Goal: Information Seeking & Learning: Learn about a topic

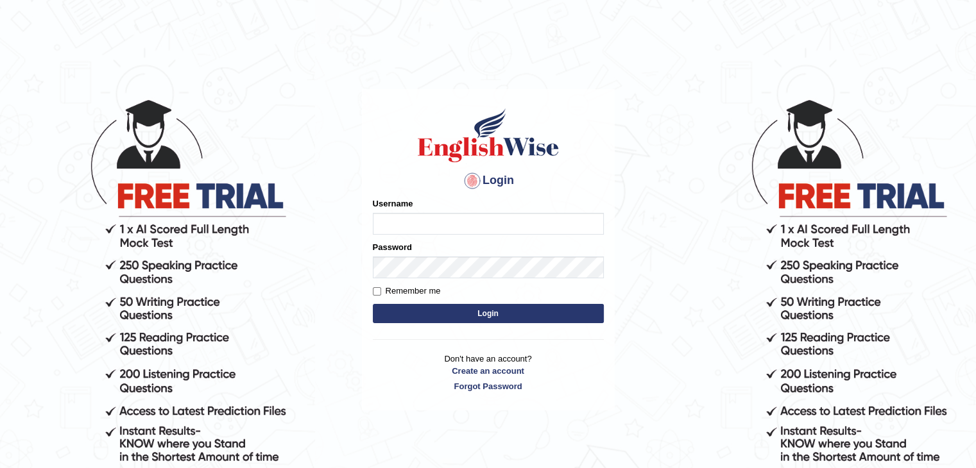
type input "sanjayagrahari_parramatta"
click at [462, 311] on button "Login" at bounding box center [488, 313] width 231 height 19
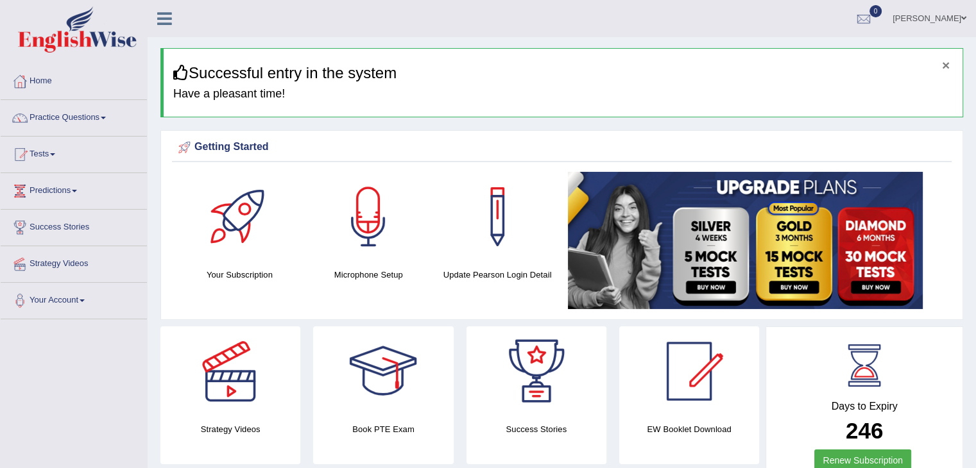
click at [945, 63] on button "×" at bounding box center [946, 64] width 8 height 13
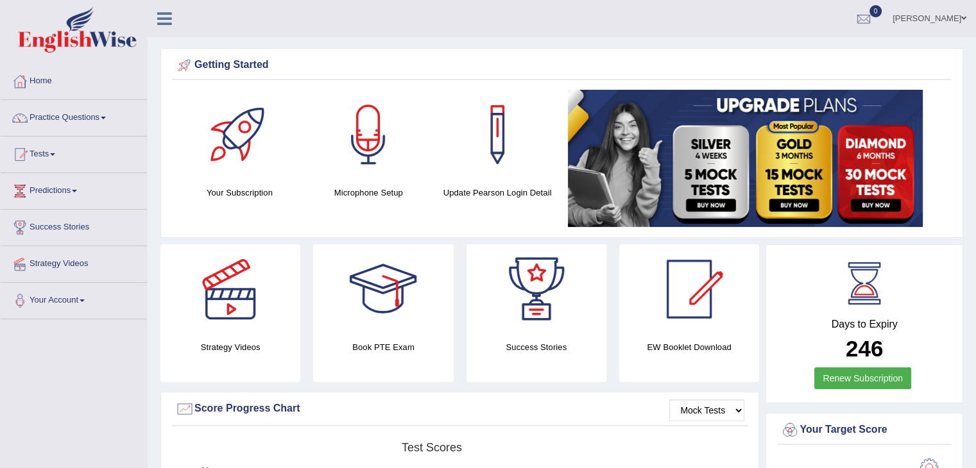
click at [761, 50] on div "Getting Started Your Subscription Microphone Setup Update Pearson Login Detail ×" at bounding box center [561, 143] width 802 height 190
click at [850, 6] on ul "Sanjay Agrahari Toggle navigation Username: sanjayagrahari_parramatta Access Ty…" at bounding box center [686, 18] width 580 height 37
click at [108, 123] on link "Practice Questions" at bounding box center [74, 116] width 146 height 32
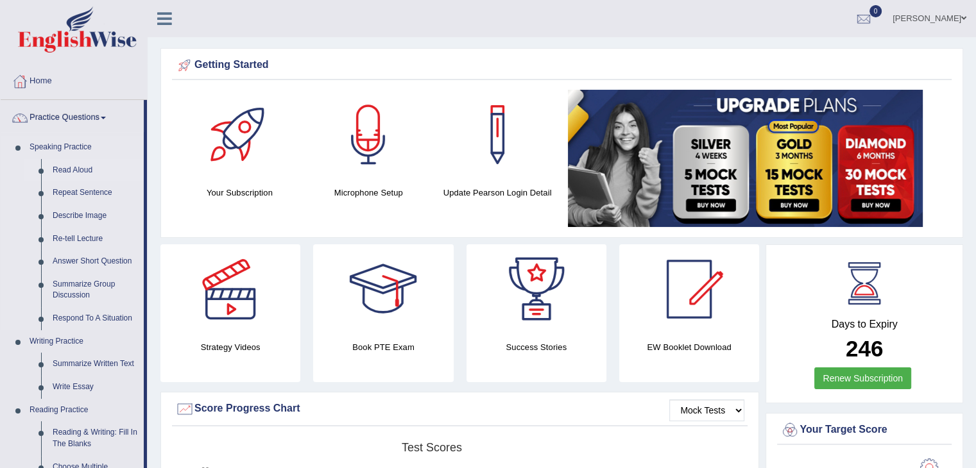
click at [85, 170] on link "Read Aloud" at bounding box center [95, 170] width 97 height 23
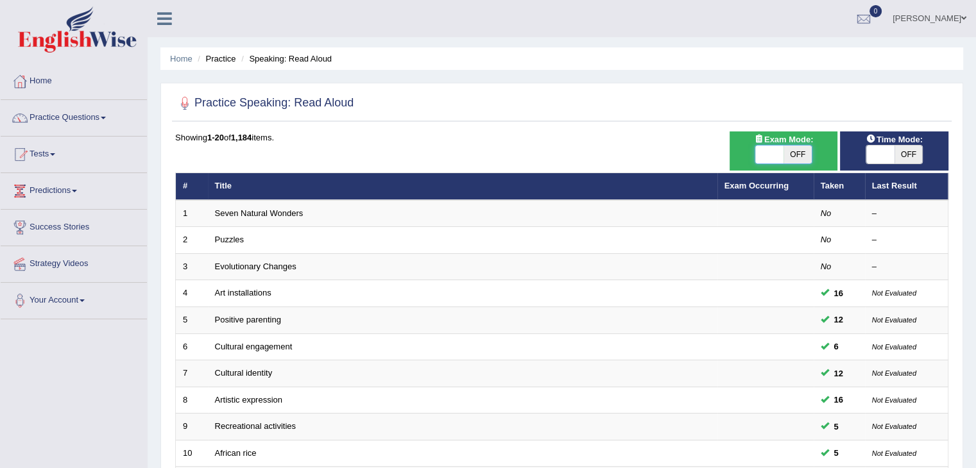
click at [772, 151] on span at bounding box center [769, 155] width 28 height 18
checkbox input "true"
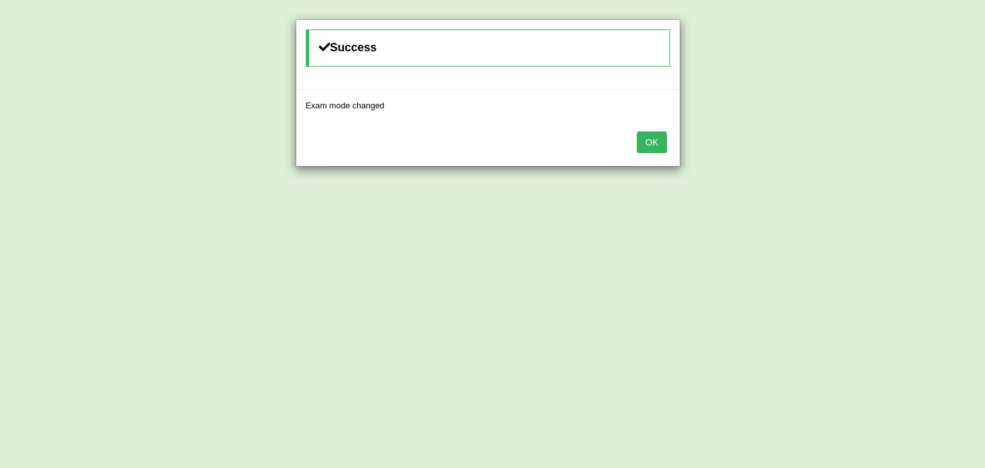
click at [657, 145] on button "OK" at bounding box center [652, 142] width 30 height 22
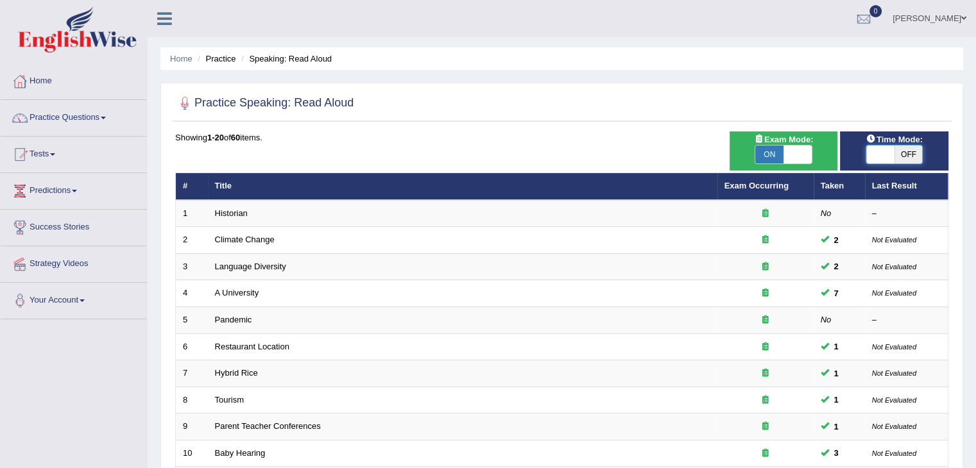
click at [874, 146] on span at bounding box center [880, 155] width 28 height 18
checkbox input "true"
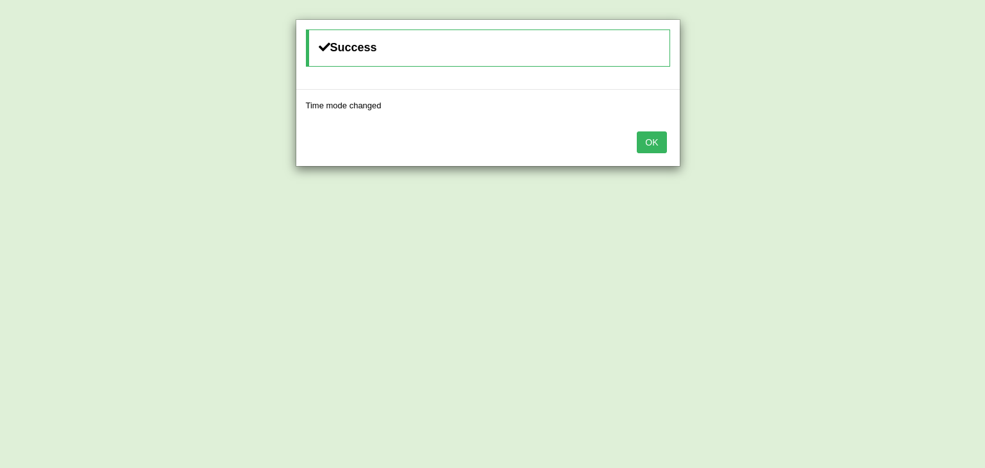
click at [649, 147] on button "OK" at bounding box center [652, 142] width 30 height 22
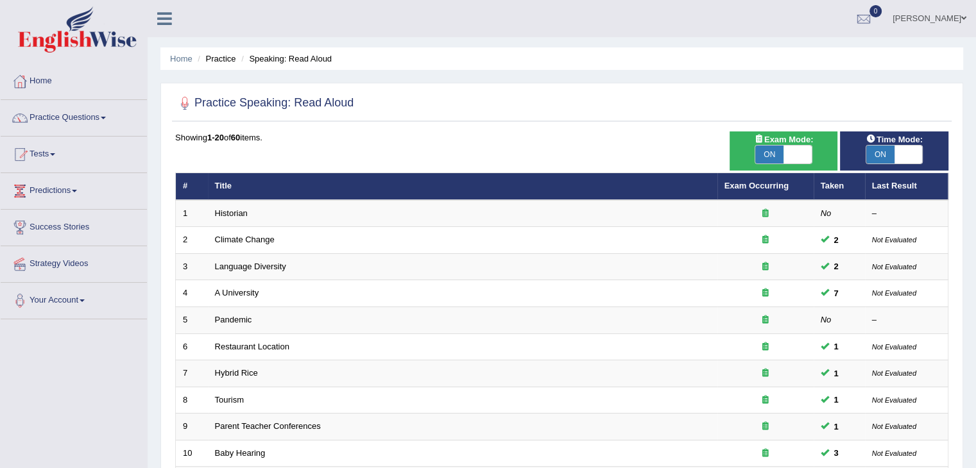
scroll to position [377, 0]
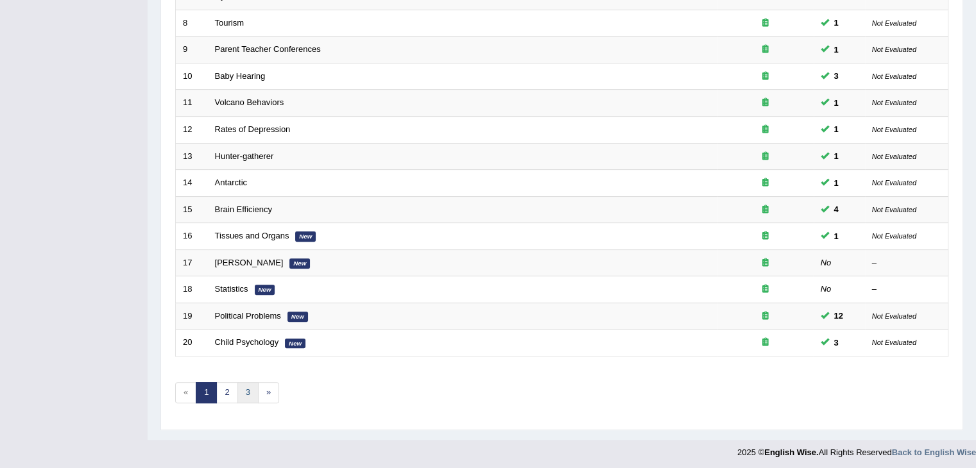
click at [242, 390] on link "3" at bounding box center [247, 392] width 21 height 21
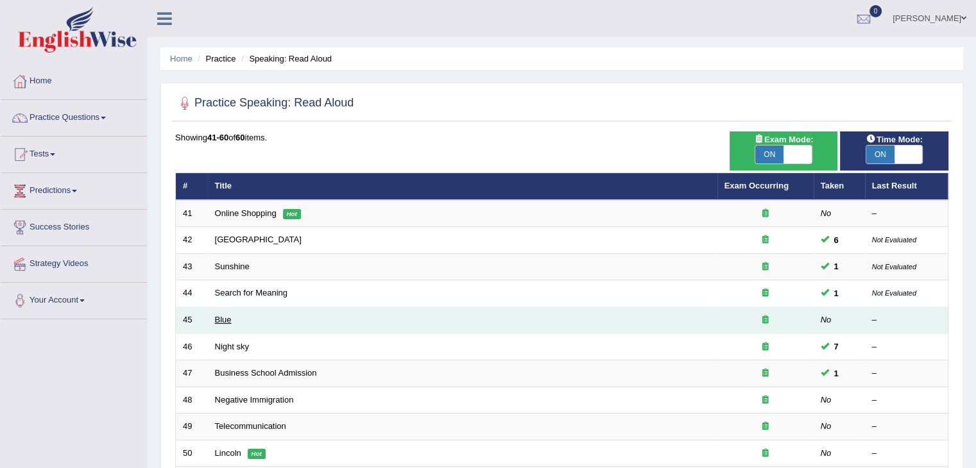
click at [219, 319] on link "Blue" at bounding box center [223, 320] width 17 height 10
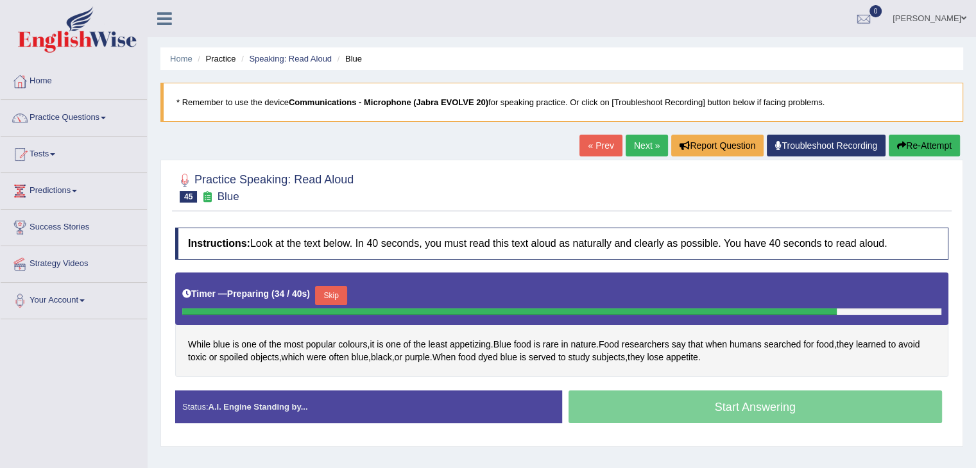
click at [325, 290] on button "Skip" at bounding box center [331, 295] width 32 height 19
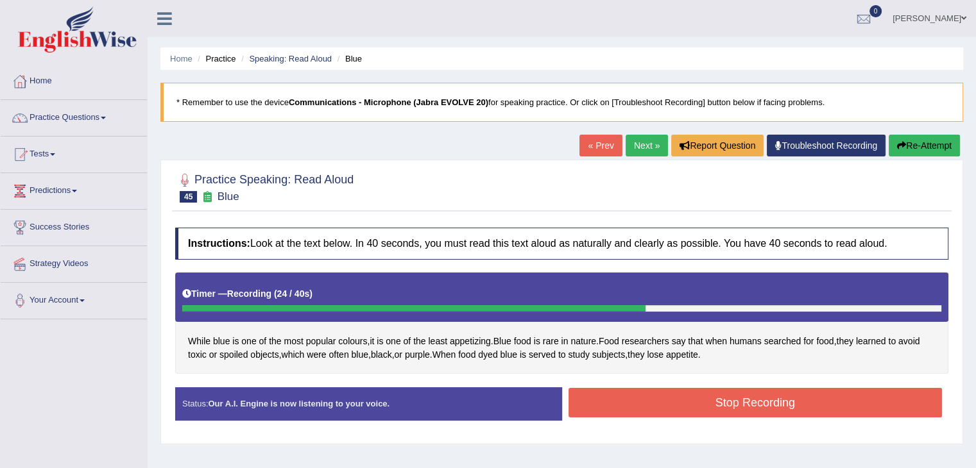
click at [805, 407] on button "Stop Recording" at bounding box center [755, 403] width 374 height 30
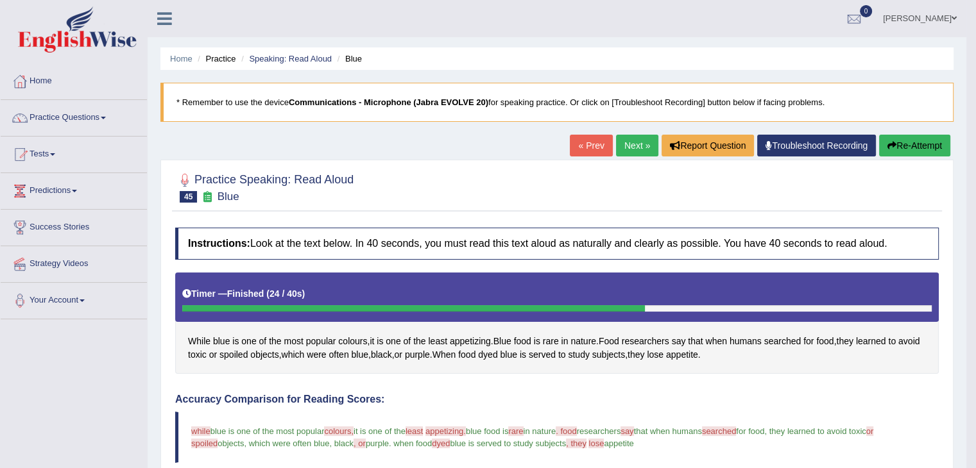
click at [925, 137] on button "Re-Attempt" at bounding box center [914, 146] width 71 height 22
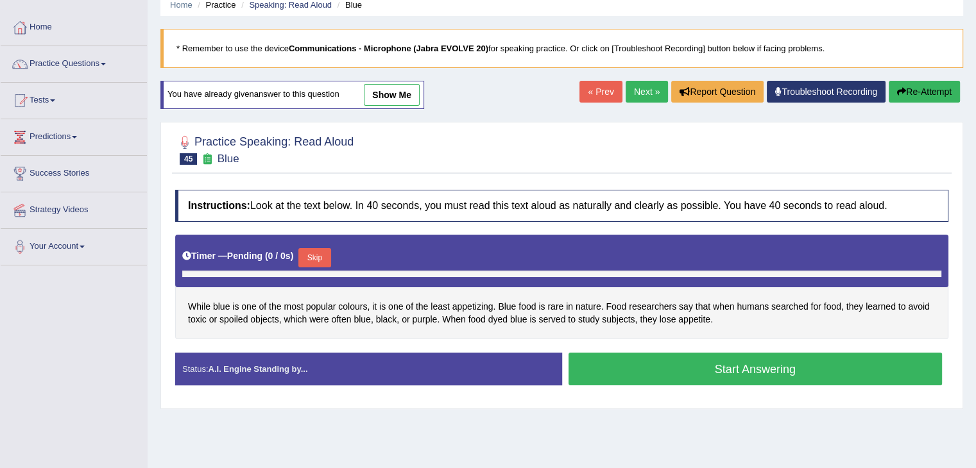
scroll to position [72, 0]
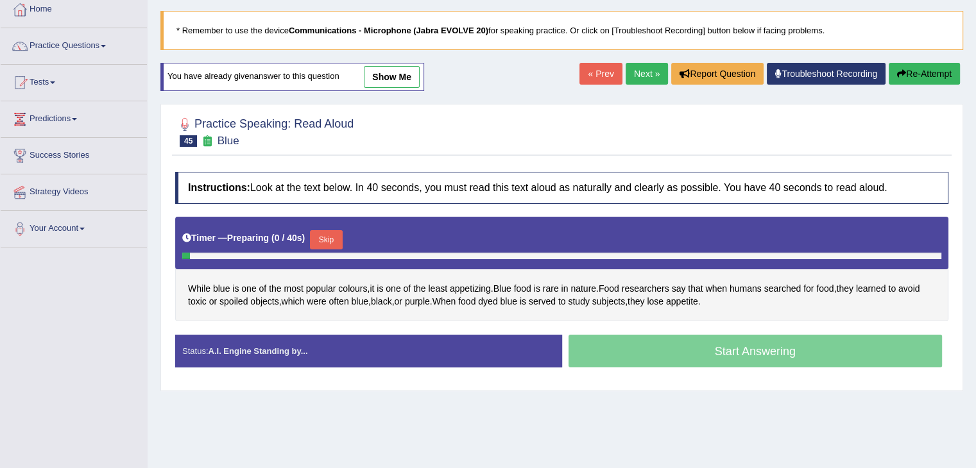
click at [332, 240] on button "Skip" at bounding box center [326, 239] width 32 height 19
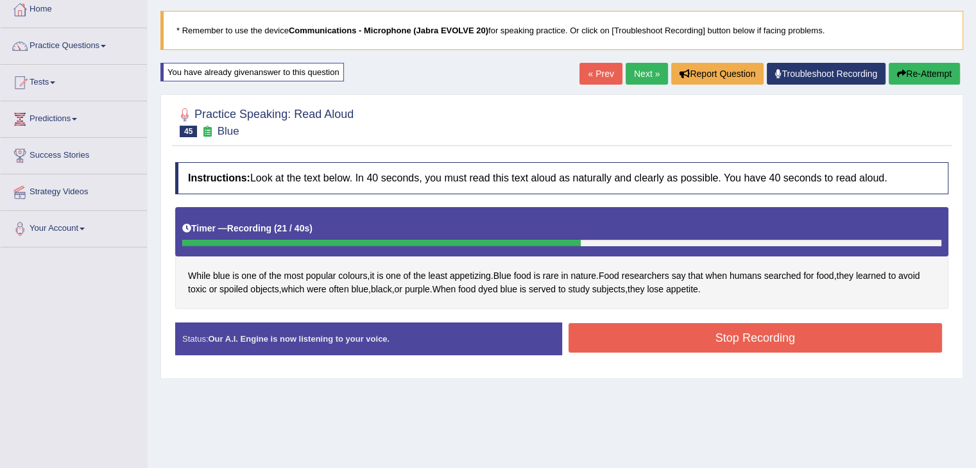
click at [749, 330] on button "Stop Recording" at bounding box center [755, 338] width 374 height 30
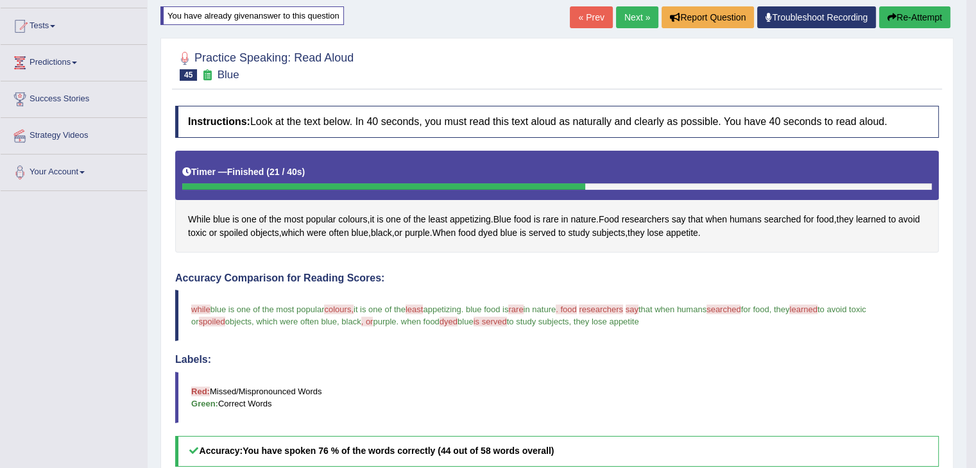
scroll to position [131, 0]
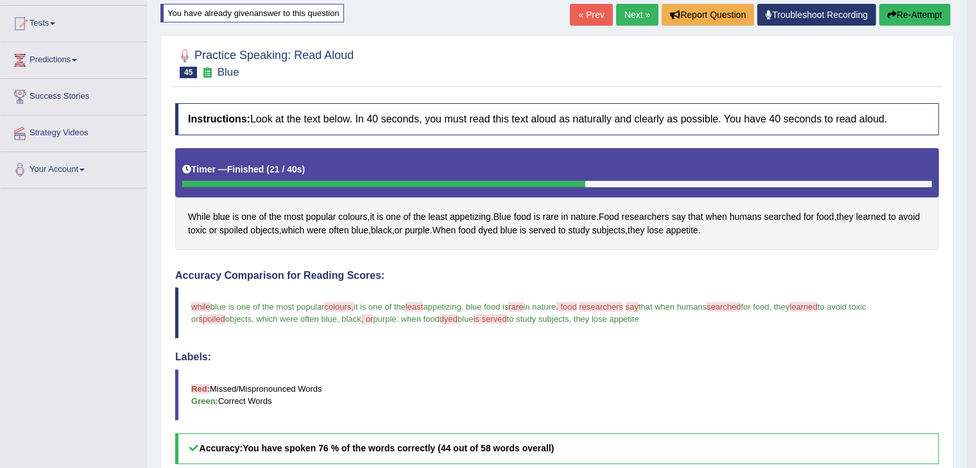
click at [642, 8] on link "Next »" at bounding box center [637, 15] width 42 height 22
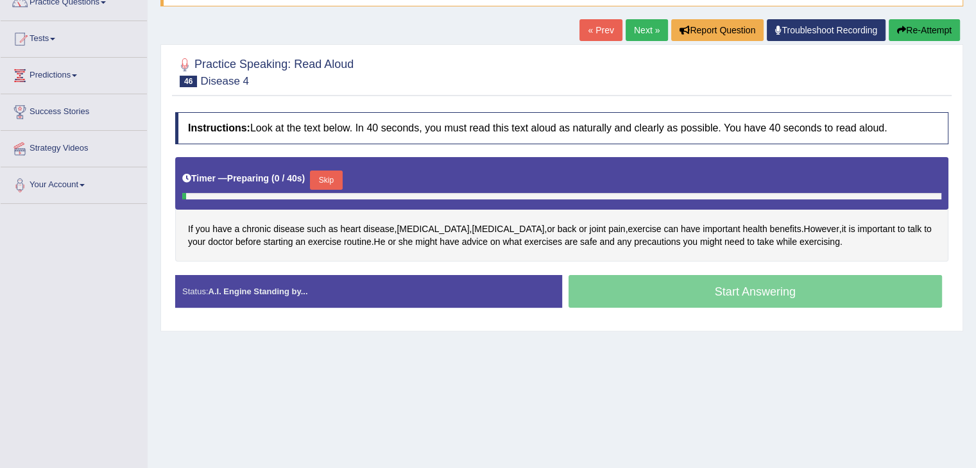
scroll to position [116, 0]
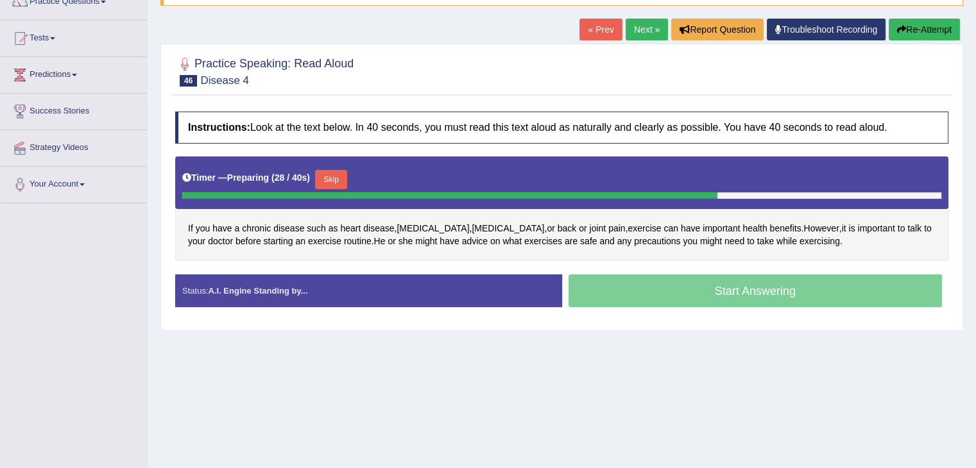
click at [325, 170] on button "Skip" at bounding box center [331, 179] width 32 height 19
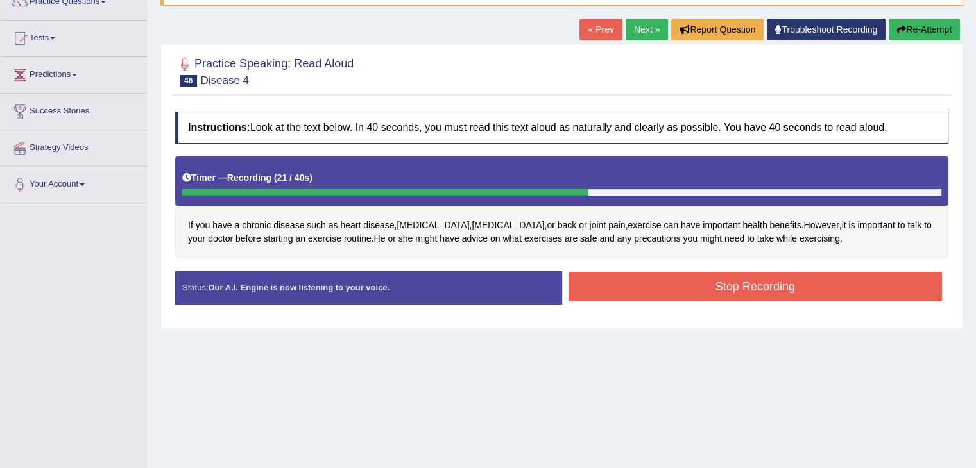
click at [817, 282] on button "Stop Recording" at bounding box center [755, 287] width 374 height 30
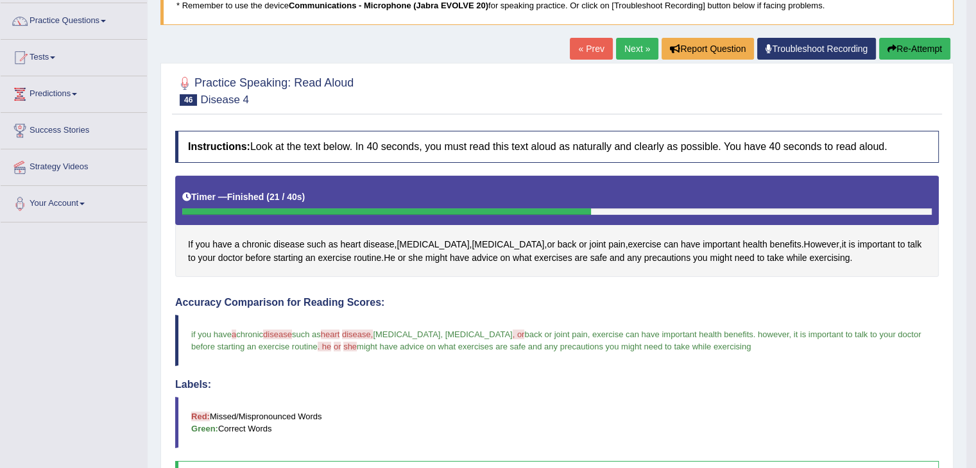
scroll to position [0, 0]
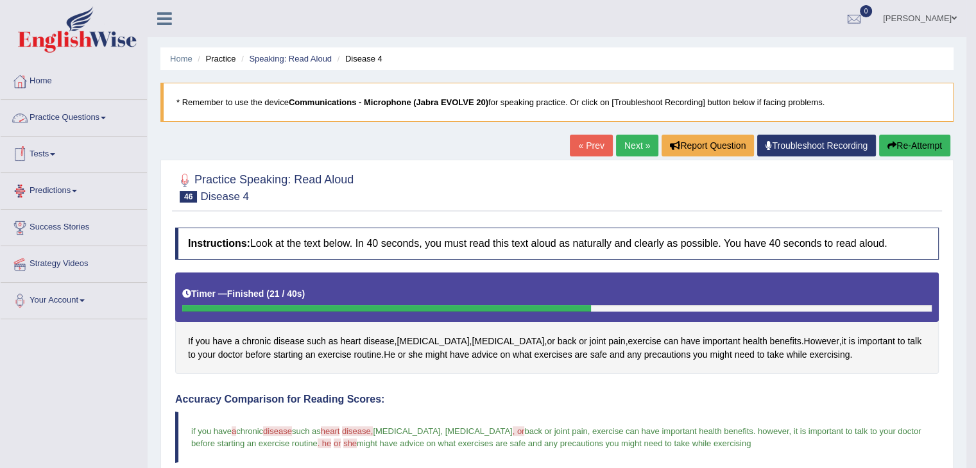
click at [80, 117] on link "Practice Questions" at bounding box center [74, 116] width 146 height 32
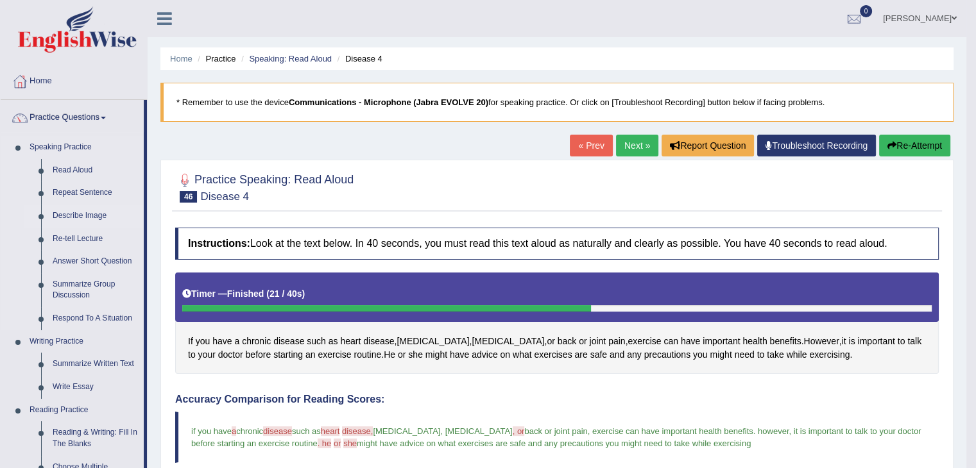
click at [72, 216] on link "Describe Image" at bounding box center [95, 216] width 97 height 23
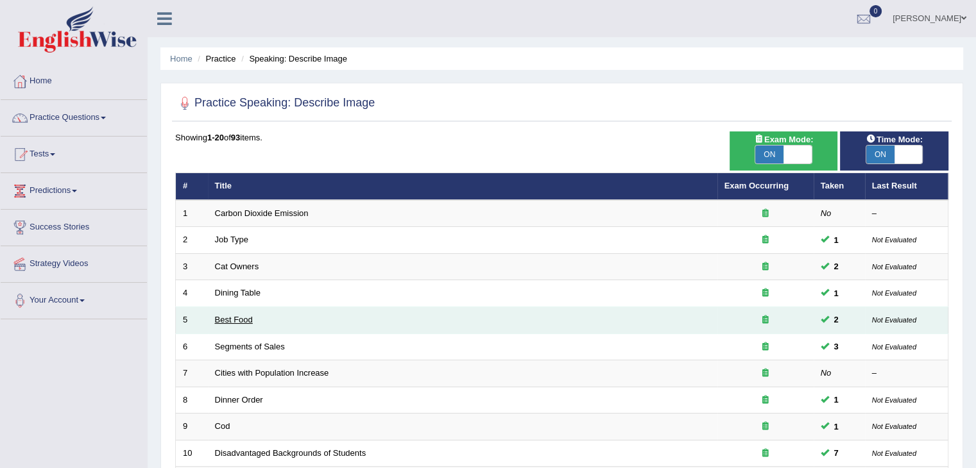
click at [234, 321] on link "Best Food" at bounding box center [234, 320] width 38 height 10
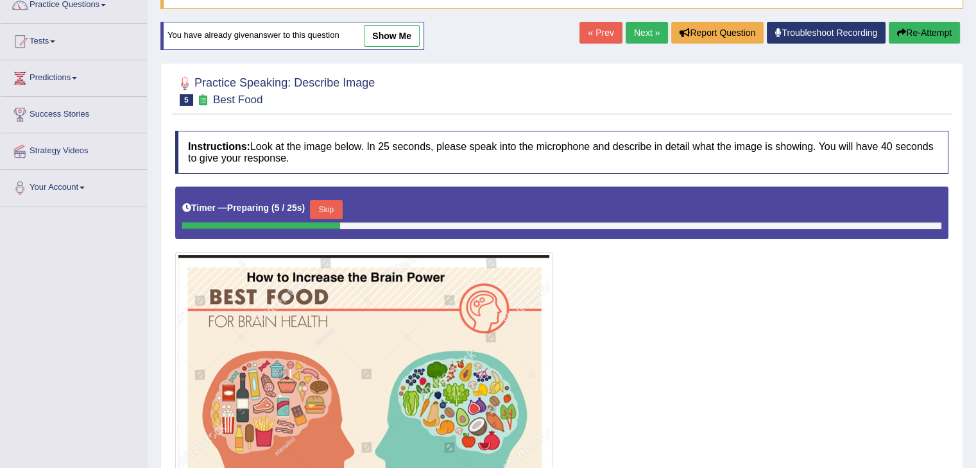
scroll to position [111, 0]
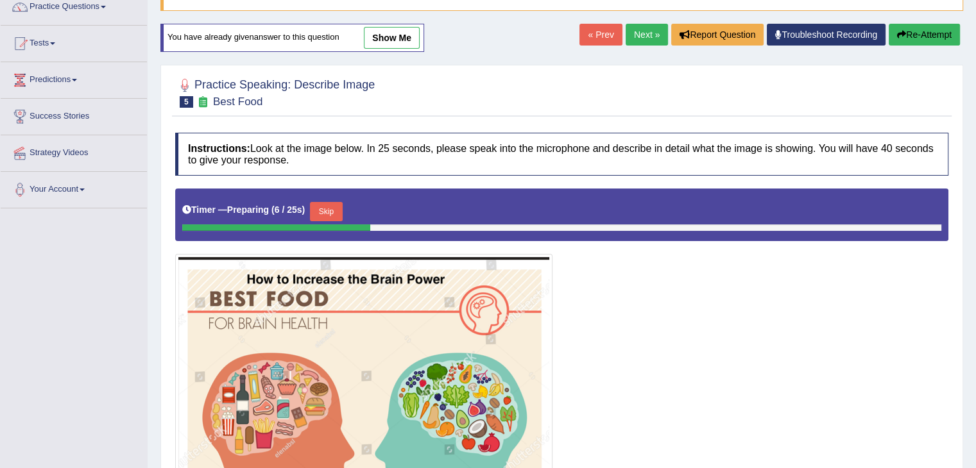
click at [639, 33] on link "Next »" at bounding box center [646, 35] width 42 height 22
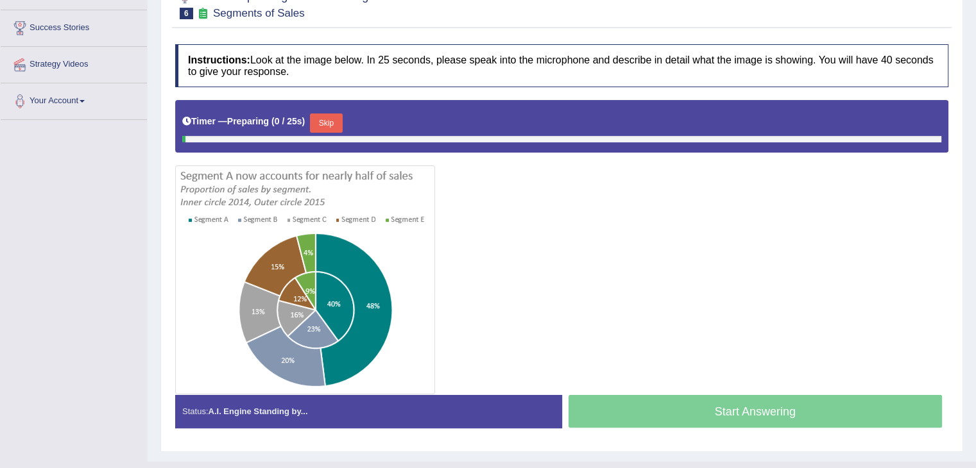
scroll to position [223, 0]
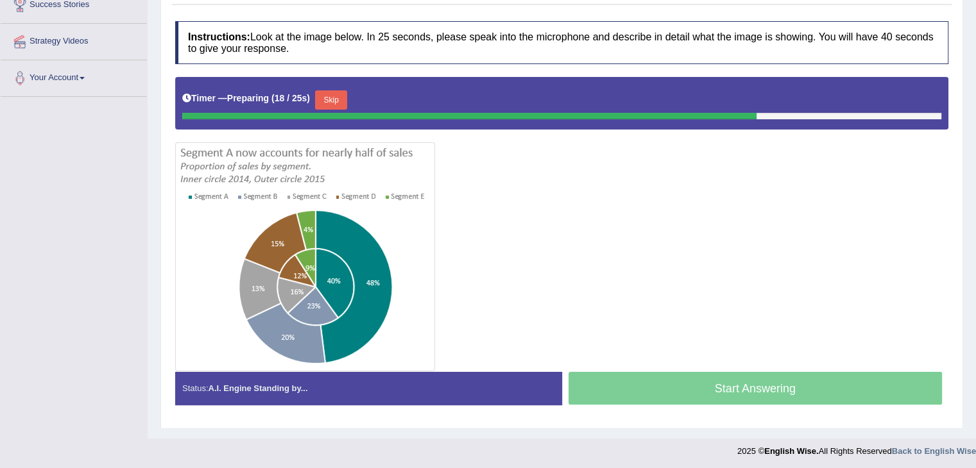
click at [657, 382] on div "Start Answering" at bounding box center [755, 390] width 387 height 36
click at [339, 100] on button "Skip" at bounding box center [331, 99] width 32 height 19
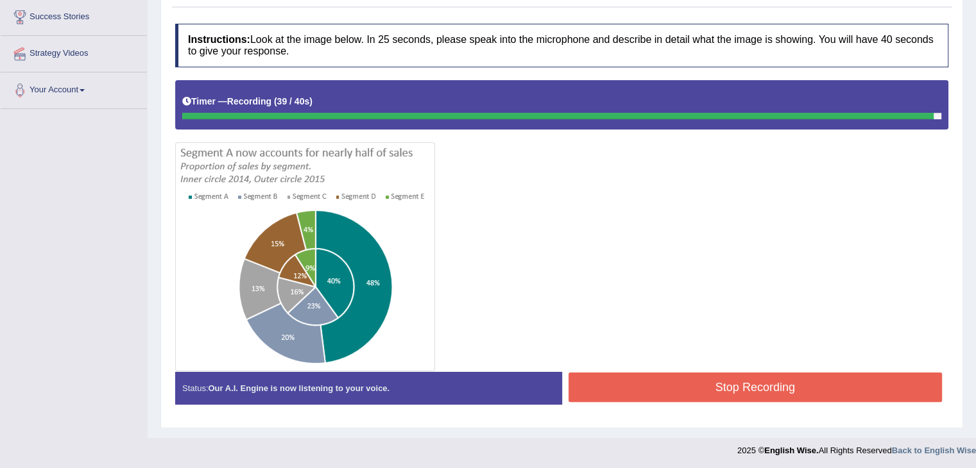
click at [748, 388] on button "Stop Recording" at bounding box center [755, 388] width 374 height 30
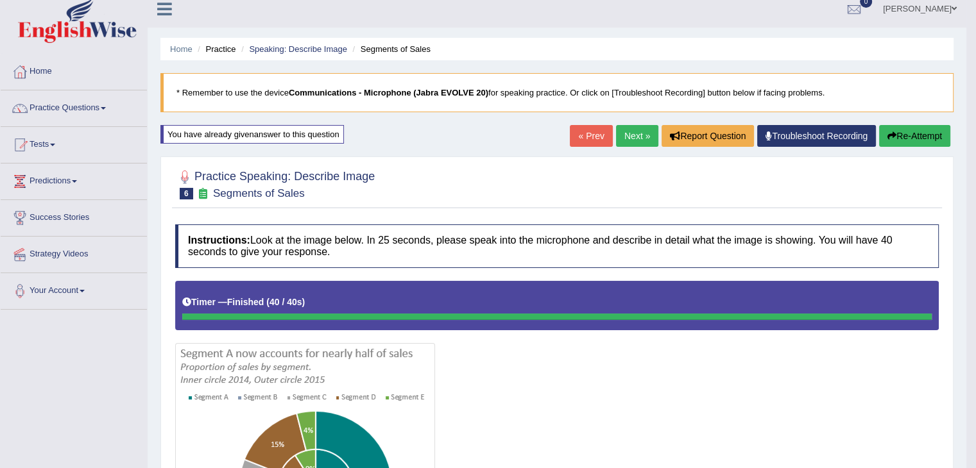
scroll to position [0, 0]
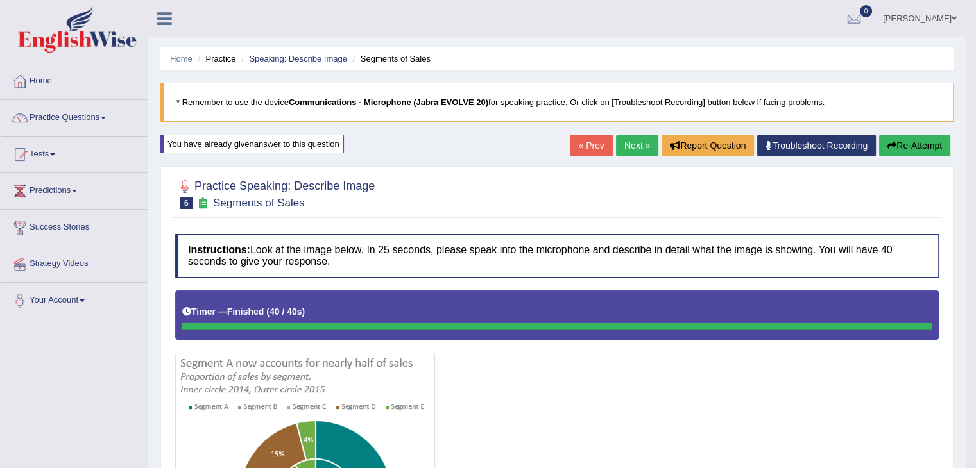
click at [636, 141] on link "Next »" at bounding box center [637, 146] width 42 height 22
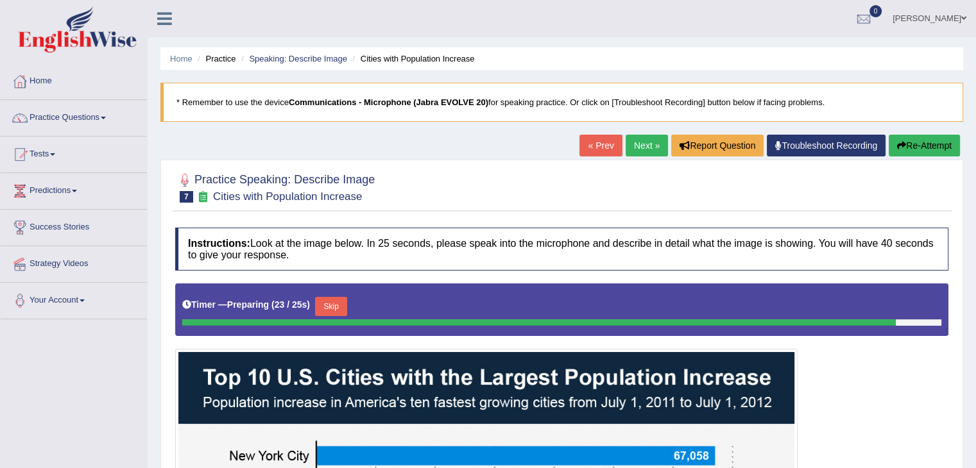
click at [928, 138] on button "Re-Attempt" at bounding box center [923, 146] width 71 height 22
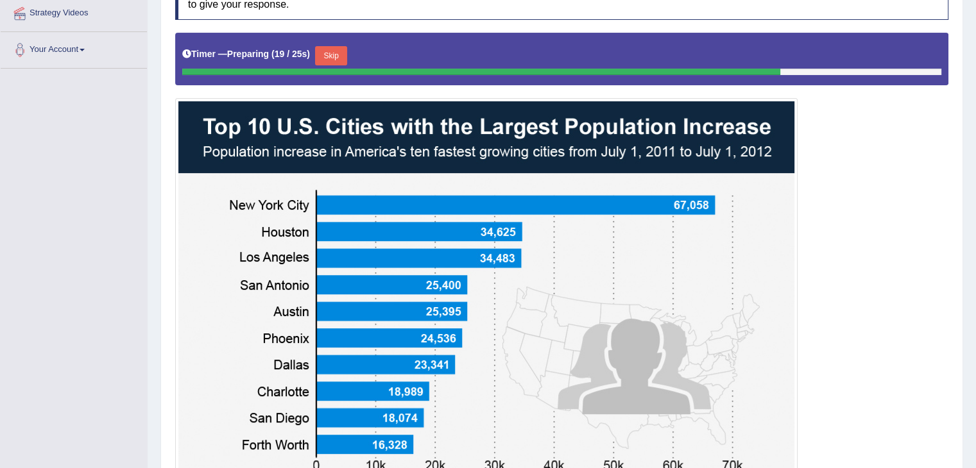
scroll to position [246, 0]
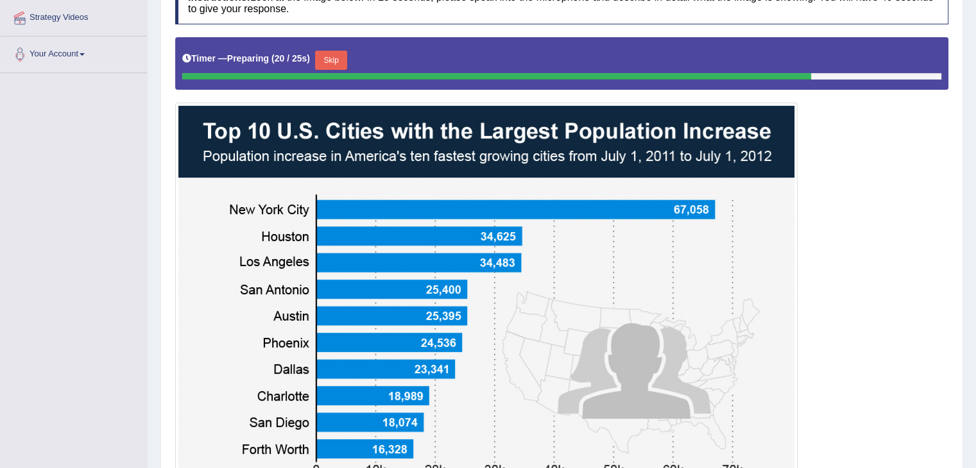
click at [334, 55] on button "Skip" at bounding box center [331, 60] width 32 height 19
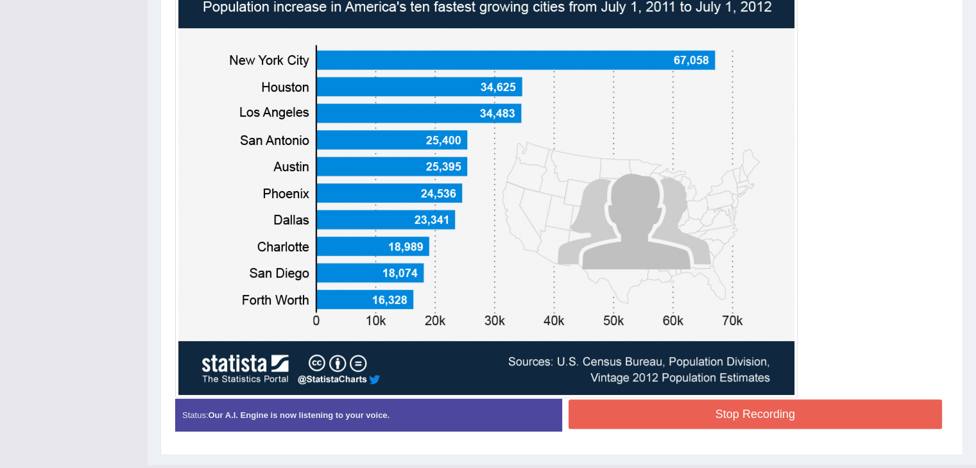
scroll to position [394, 0]
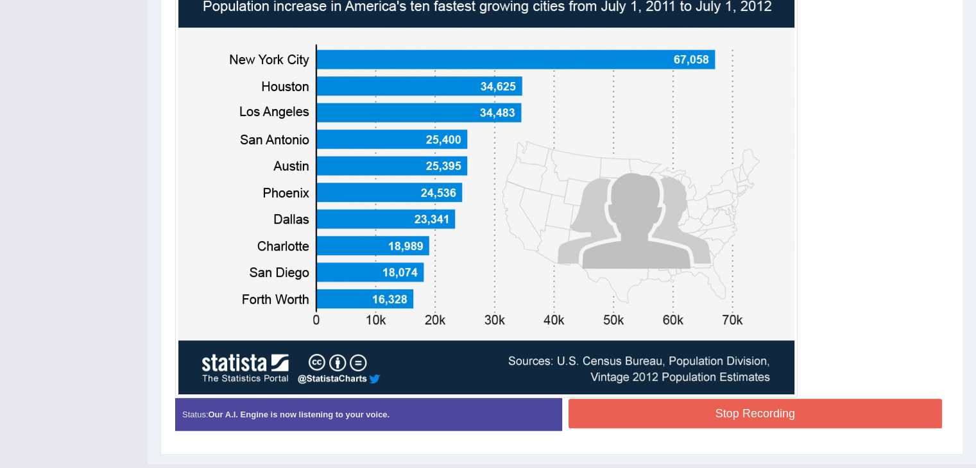
click at [735, 419] on button "Stop Recording" at bounding box center [755, 414] width 374 height 30
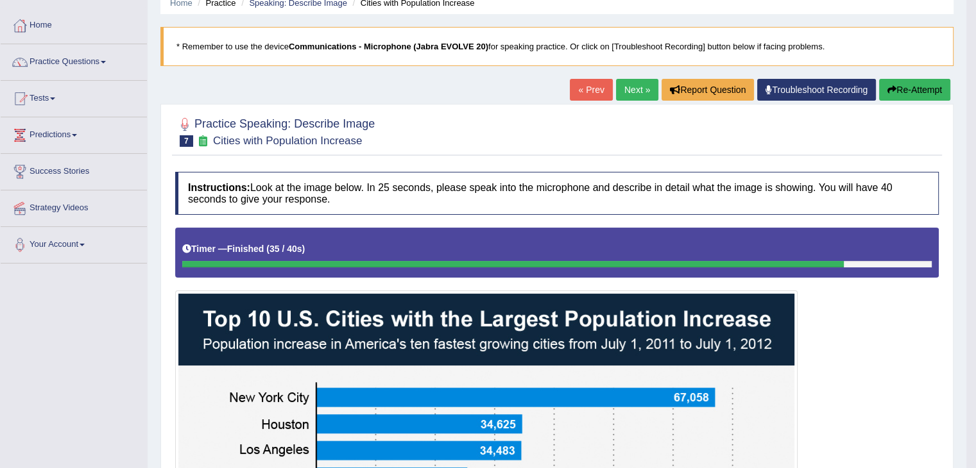
scroll to position [0, 0]
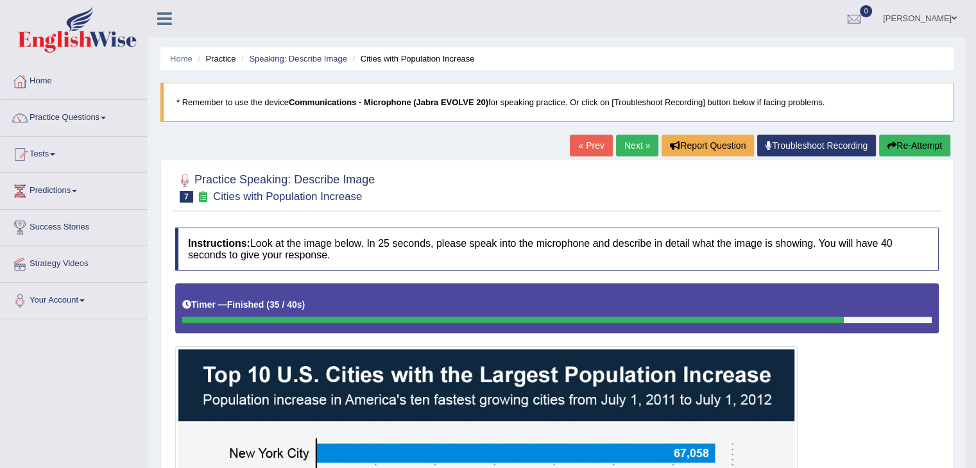
click at [631, 137] on link "Next »" at bounding box center [637, 146] width 42 height 22
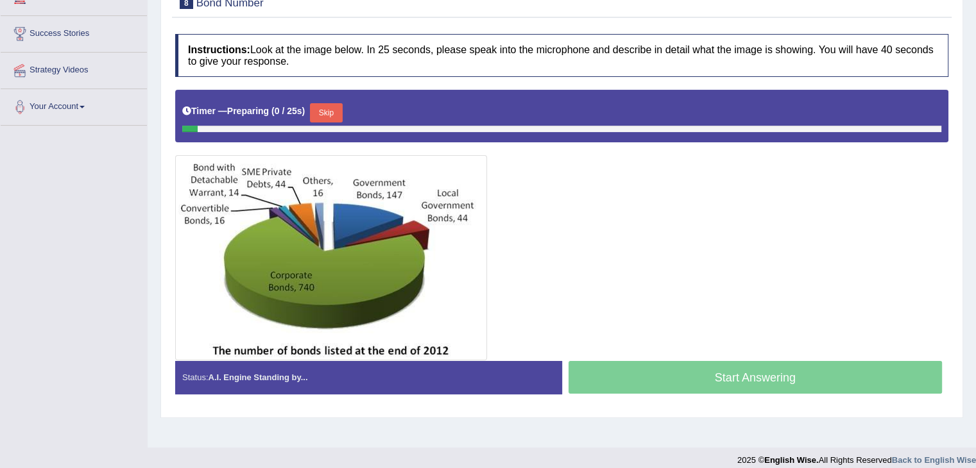
scroll to position [205, 0]
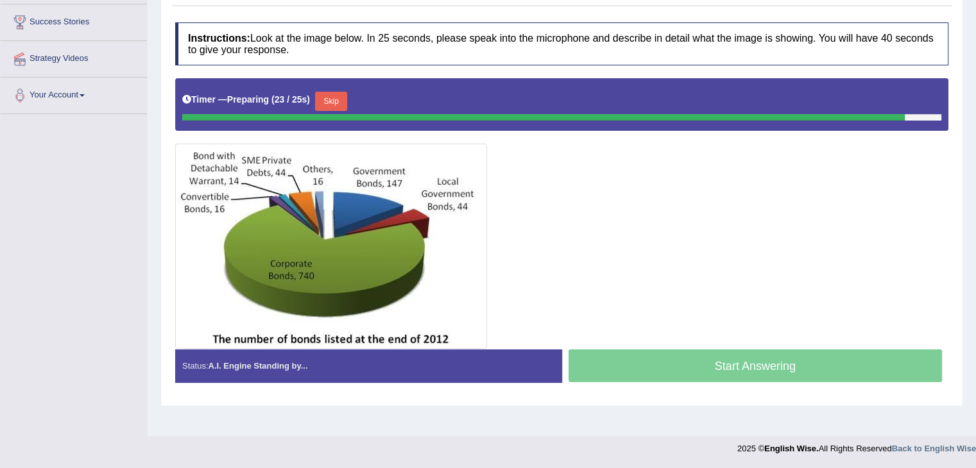
click at [336, 105] on button "Skip" at bounding box center [331, 101] width 32 height 19
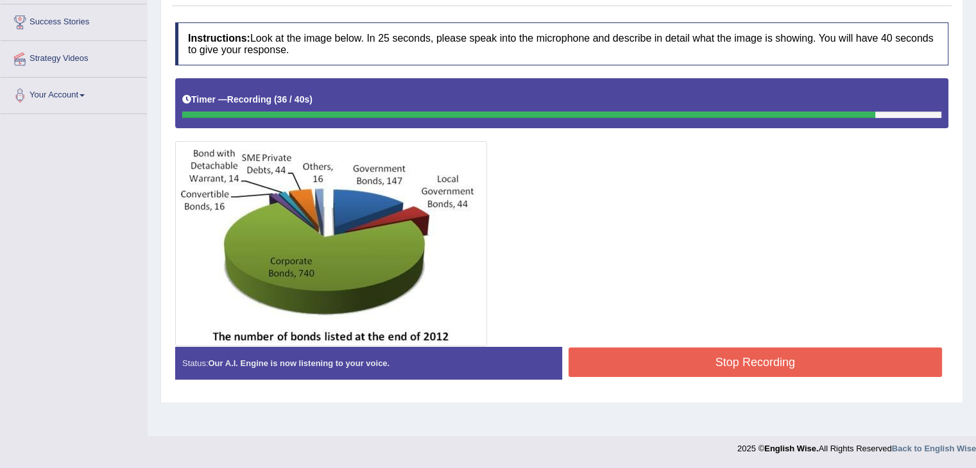
click at [675, 359] on button "Stop Recording" at bounding box center [755, 363] width 374 height 30
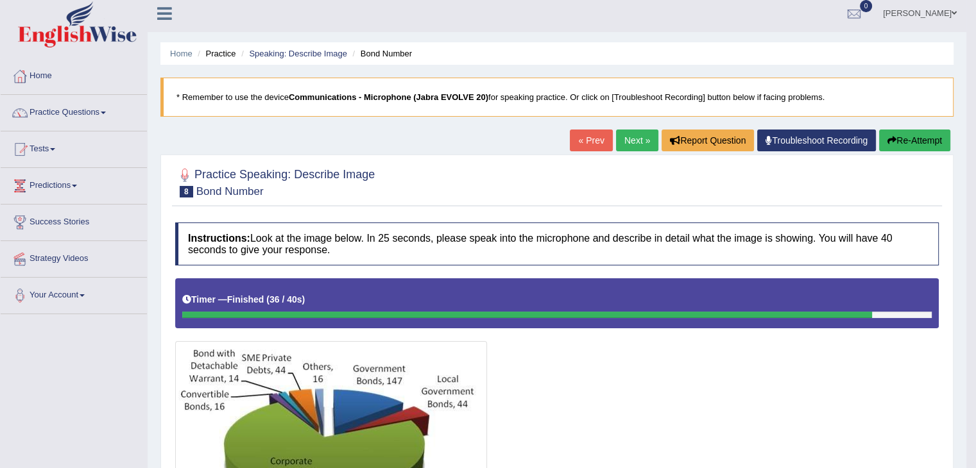
scroll to position [0, 0]
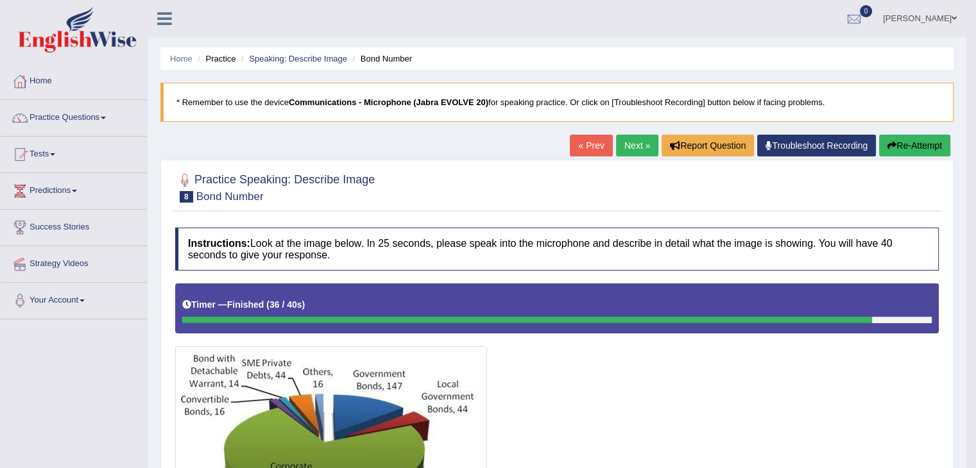
click at [630, 140] on link "Next »" at bounding box center [637, 146] width 42 height 22
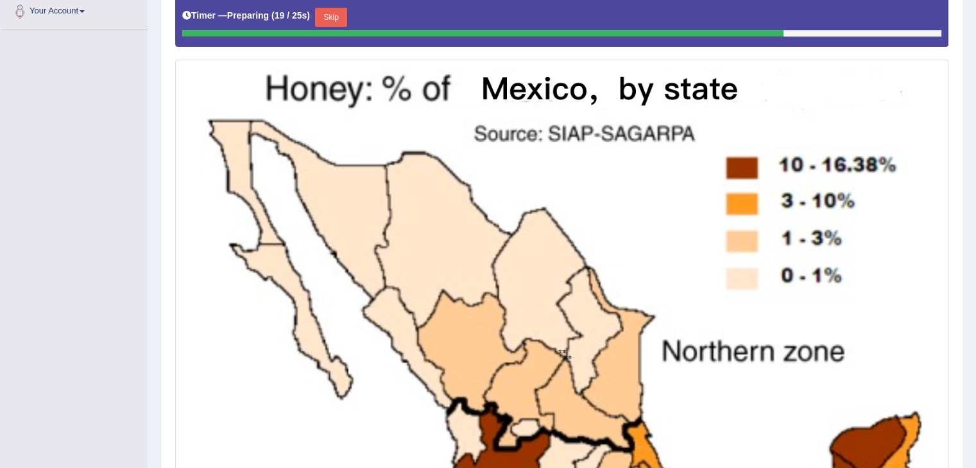
scroll to position [275, 0]
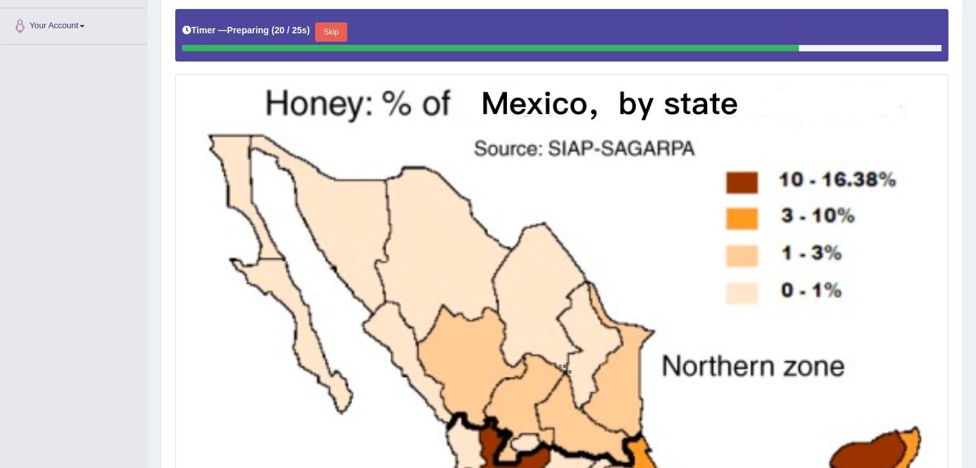
click at [336, 26] on button "Skip" at bounding box center [331, 31] width 32 height 19
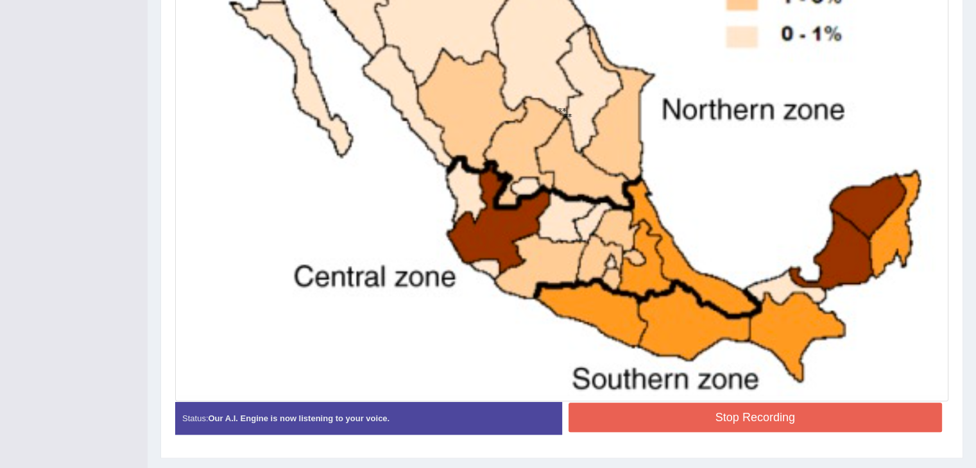
scroll to position [559, 0]
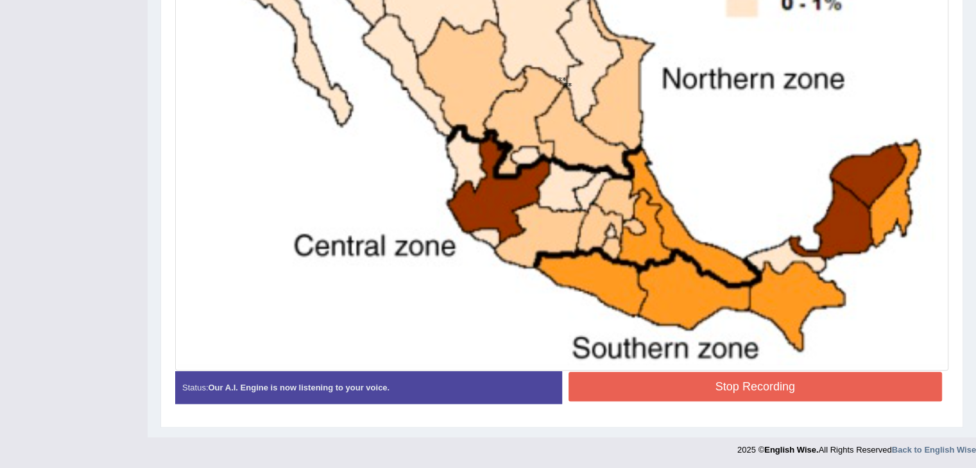
click at [698, 393] on button "Stop Recording" at bounding box center [755, 387] width 374 height 30
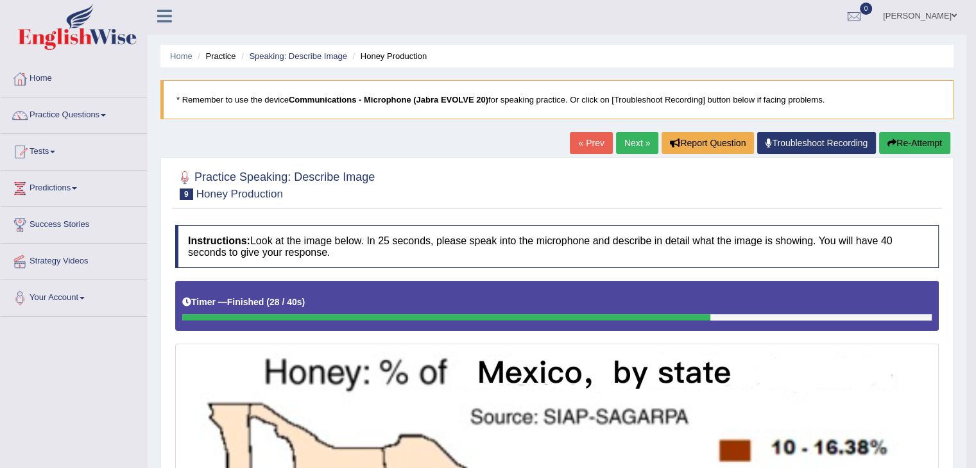
scroll to position [0, 0]
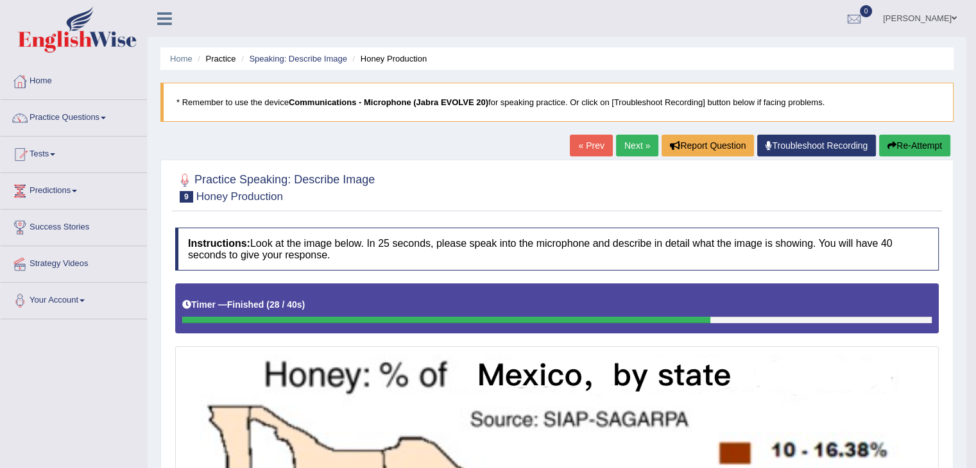
click at [631, 136] on link "Next »" at bounding box center [637, 146] width 42 height 22
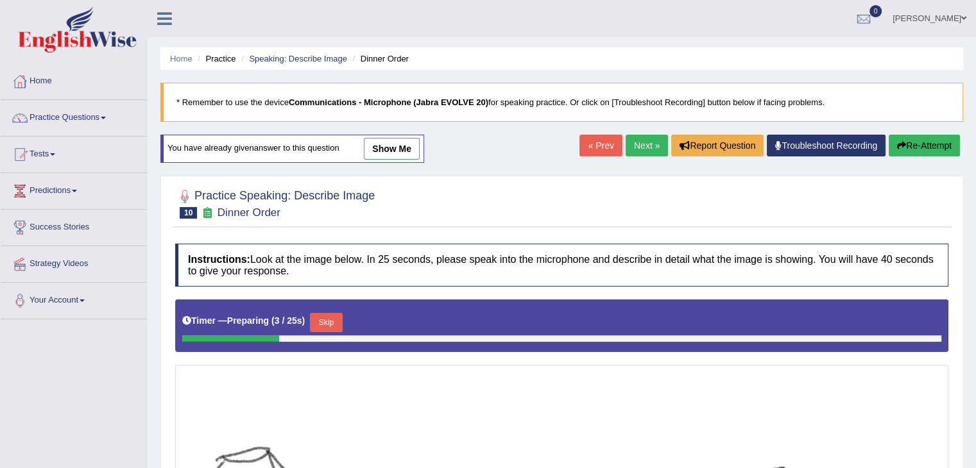
click at [391, 149] on link "show me" at bounding box center [392, 149] width 56 height 22
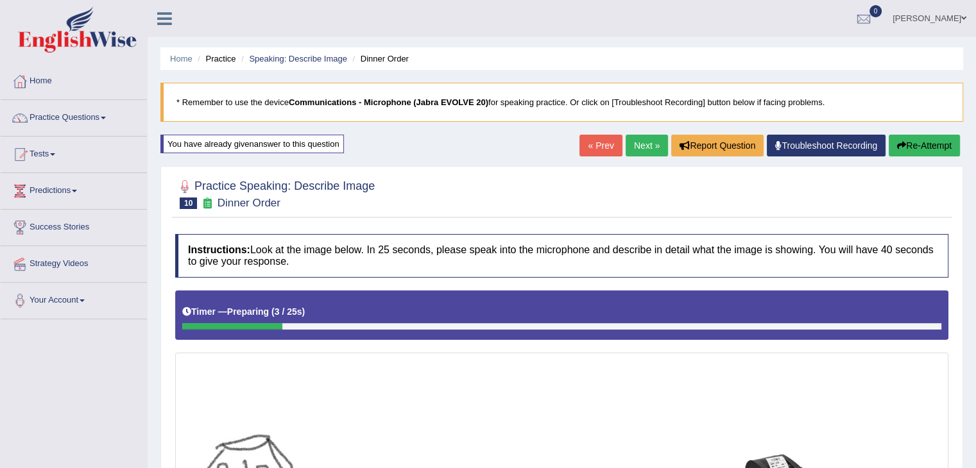
click at [622, 324] on div at bounding box center [561, 326] width 759 height 6
click at [935, 151] on button "Re-Attempt" at bounding box center [923, 146] width 71 height 22
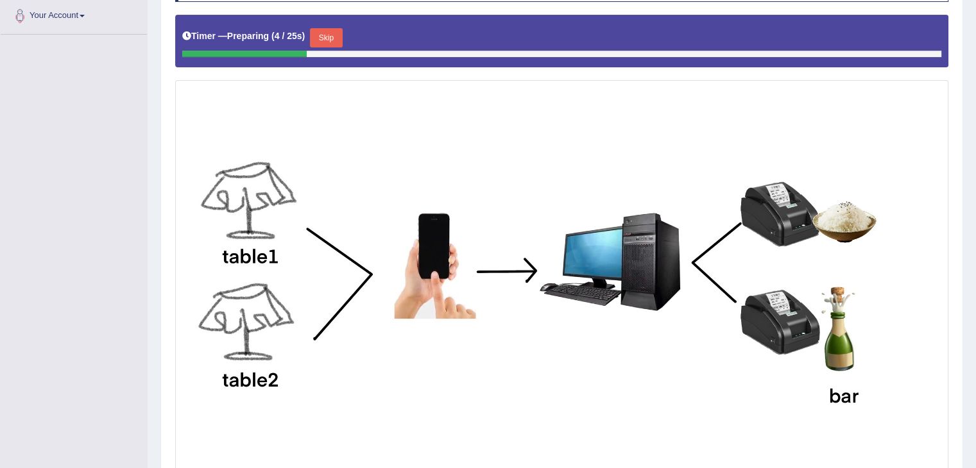
scroll to position [285, 0]
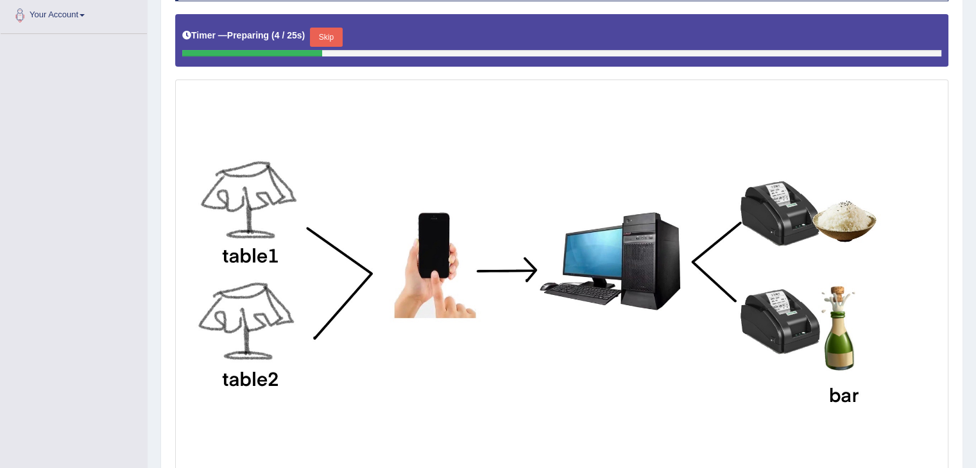
click at [331, 42] on button "Skip" at bounding box center [326, 37] width 32 height 19
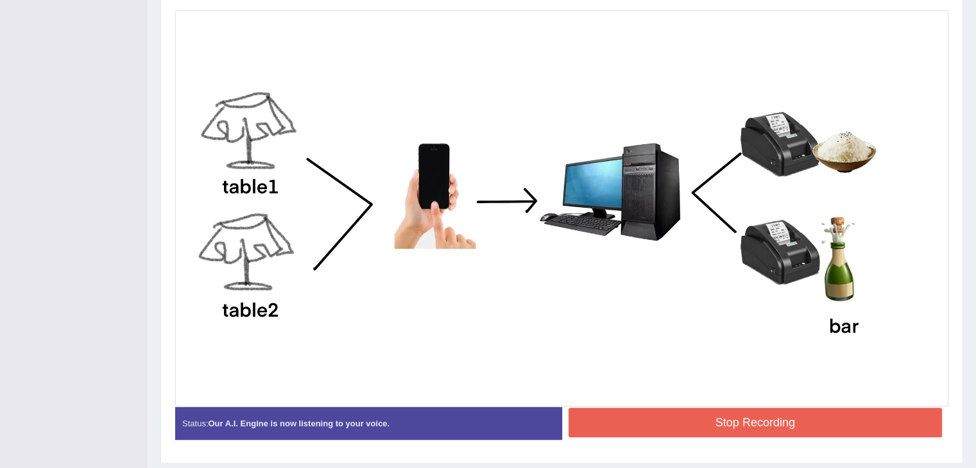
scroll to position [378, 0]
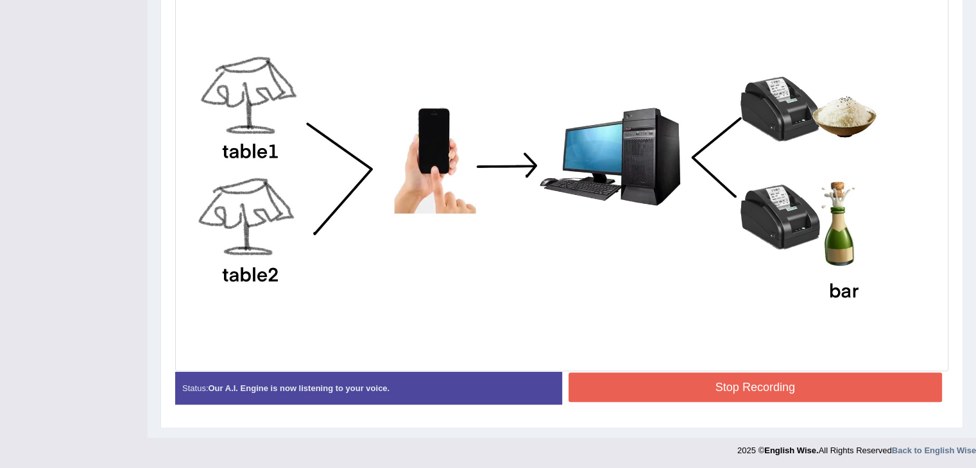
click at [754, 387] on button "Stop Recording" at bounding box center [755, 388] width 374 height 30
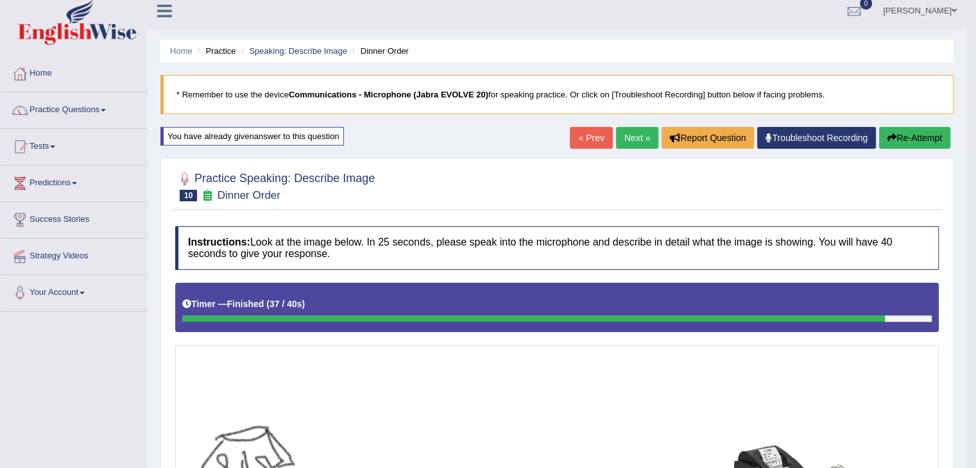
scroll to position [0, 0]
